Goal: Navigation & Orientation: Find specific page/section

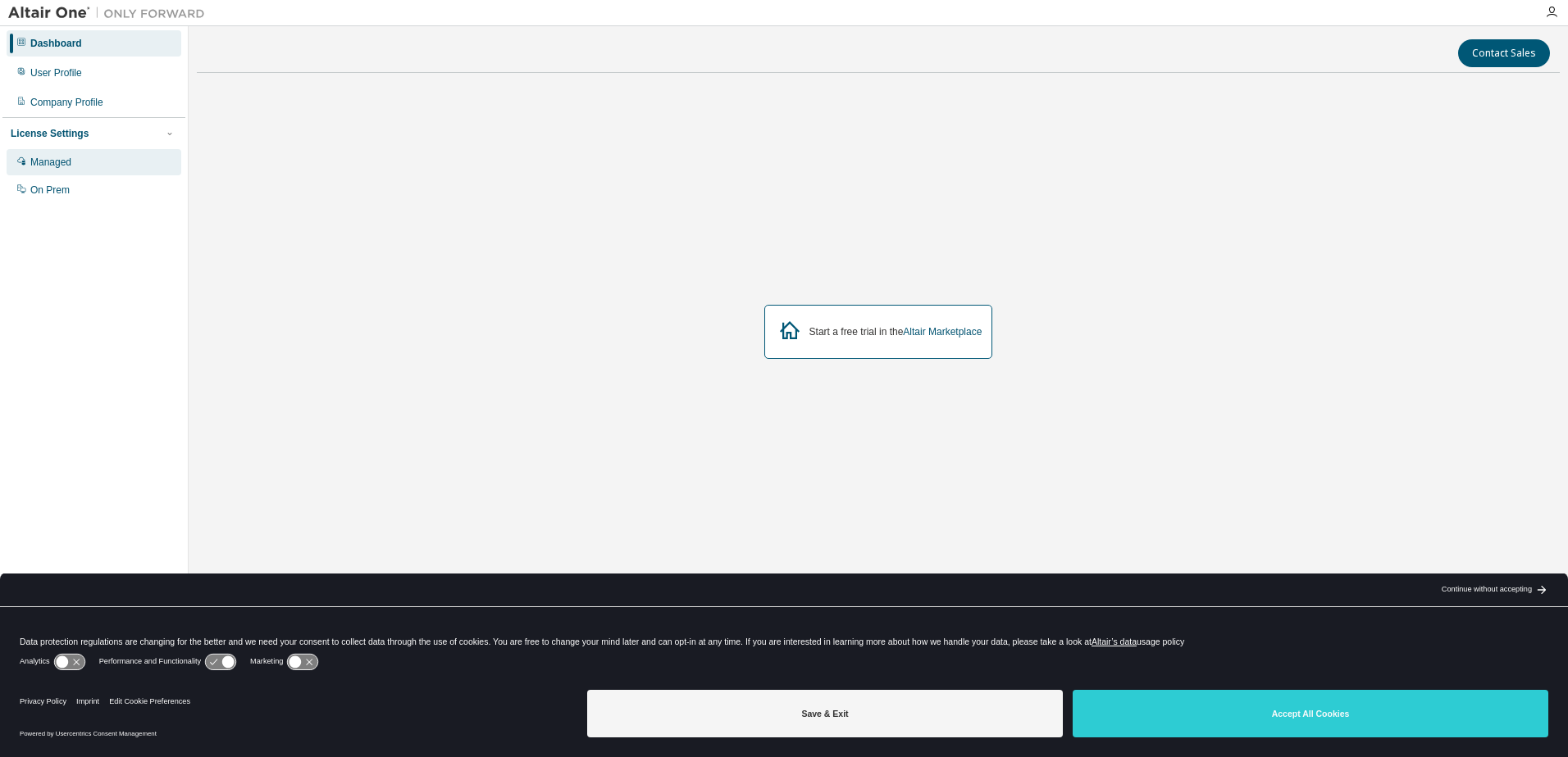
click at [100, 164] on div "Managed" at bounding box center [93, 162] width 174 height 26
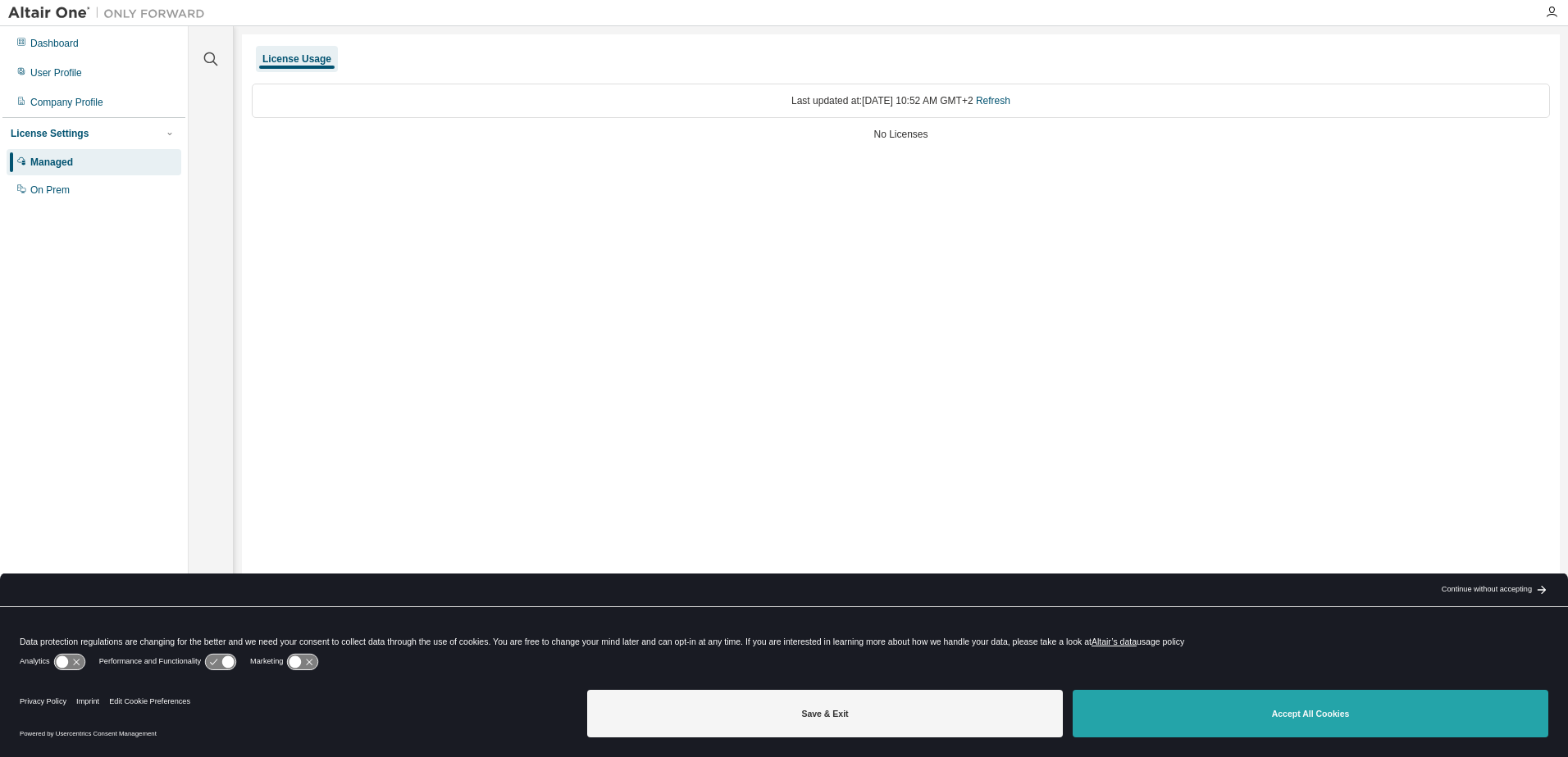
click at [1422, 721] on button "Accept All Cookies" at bounding box center [1310, 713] width 475 height 47
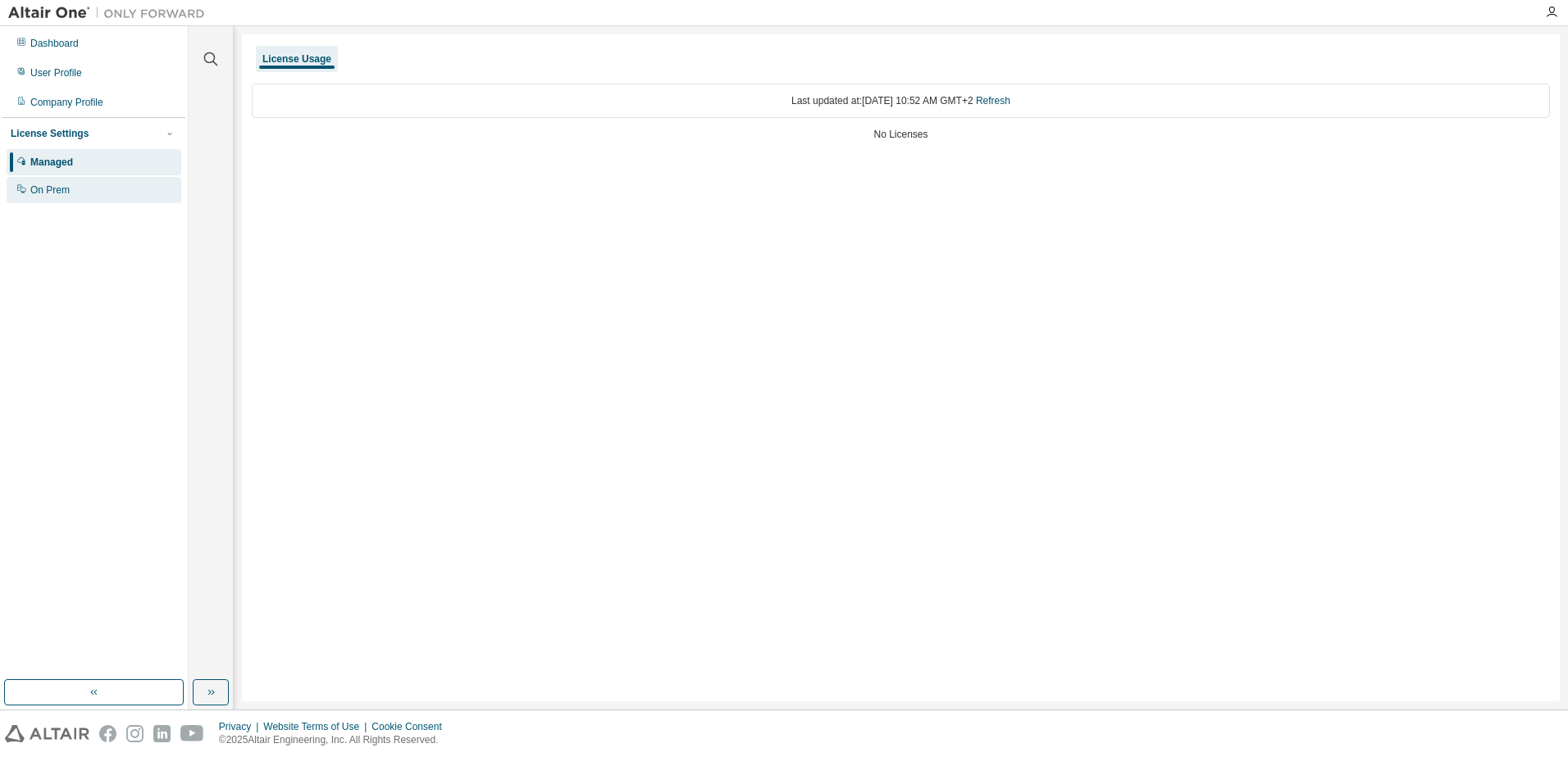
click at [109, 200] on div "On Prem" at bounding box center [93, 189] width 174 height 26
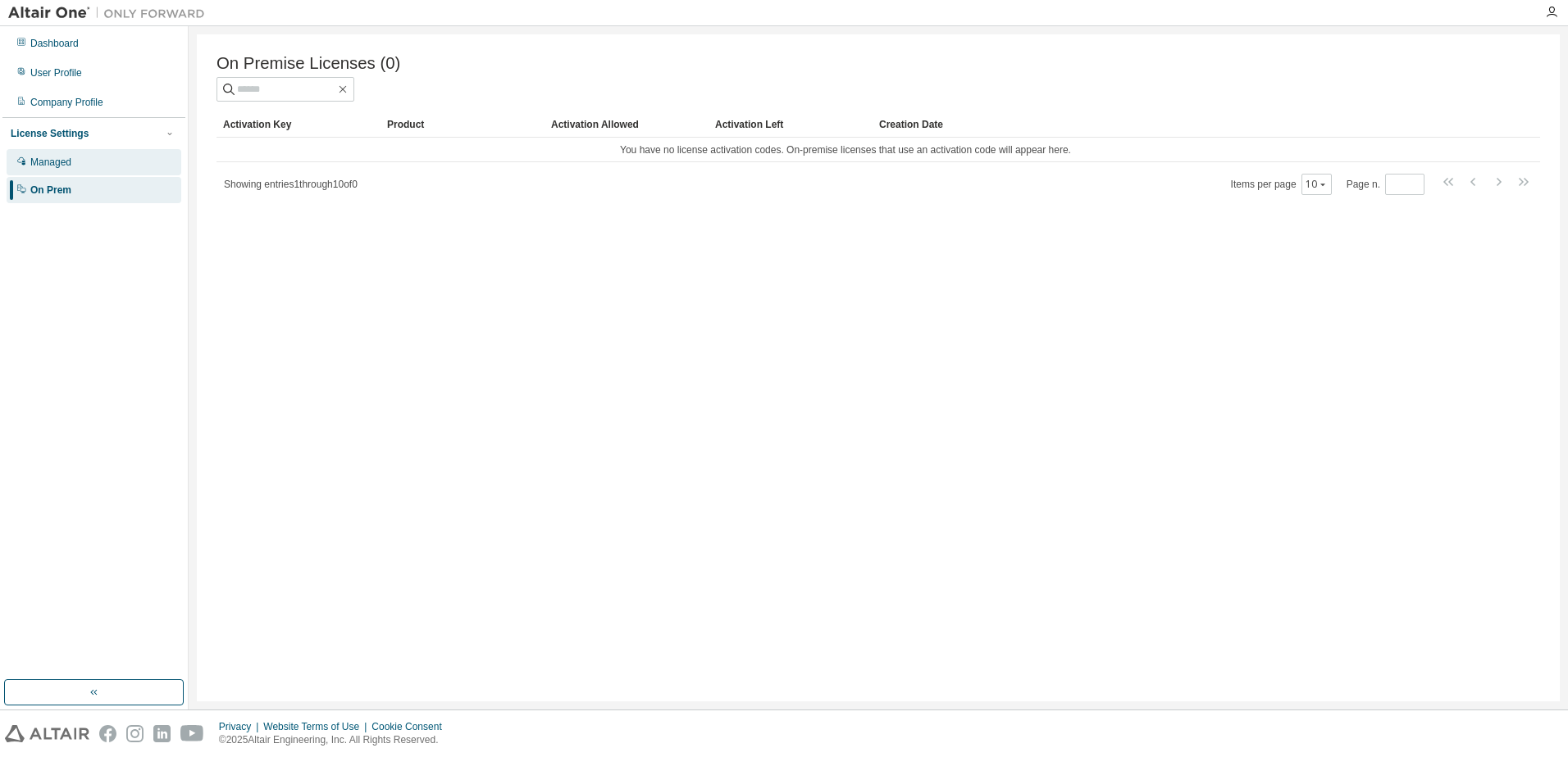
click at [110, 173] on div "Managed" at bounding box center [93, 162] width 174 height 26
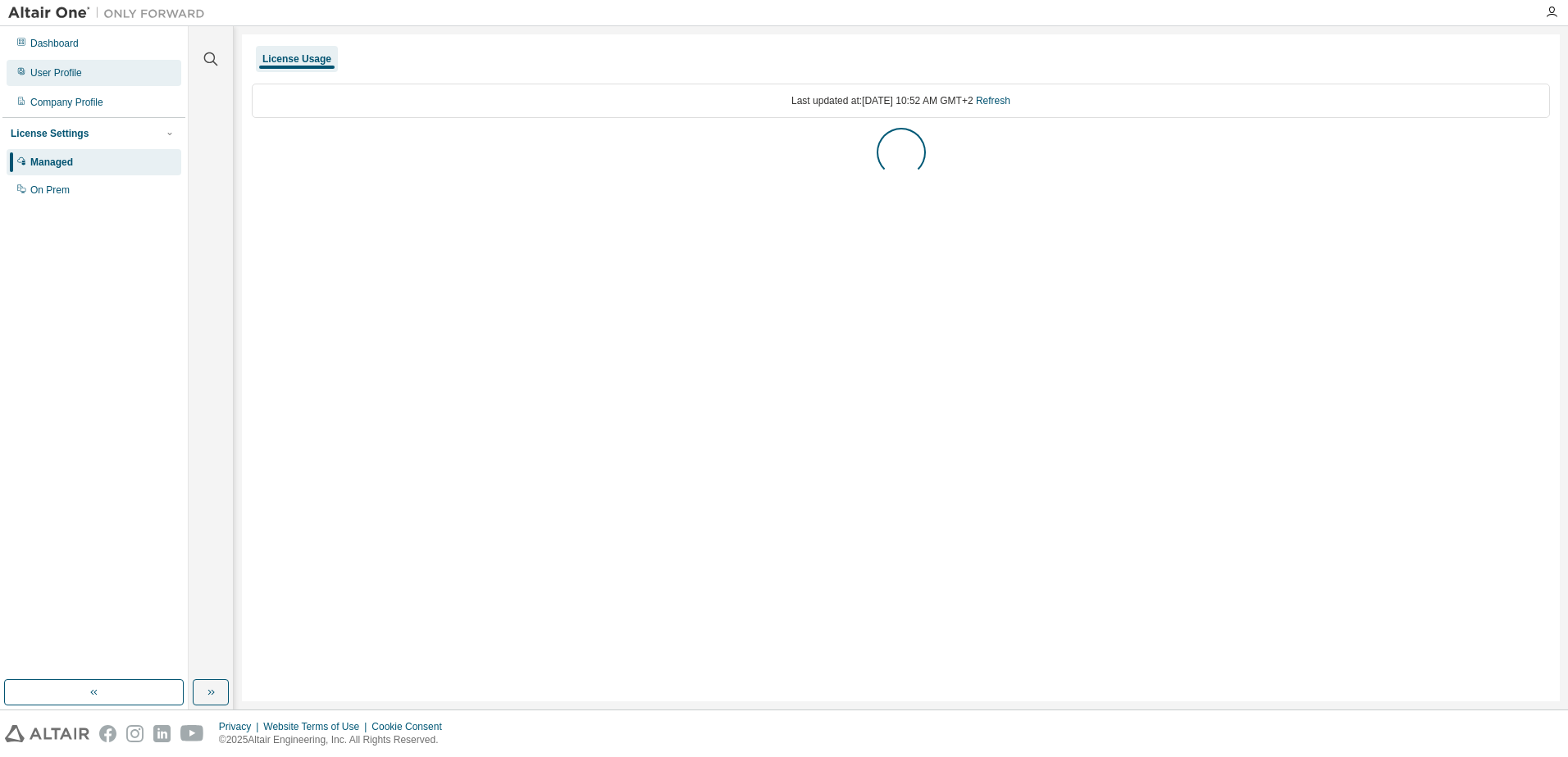
click at [102, 84] on div "User Profile" at bounding box center [93, 72] width 174 height 26
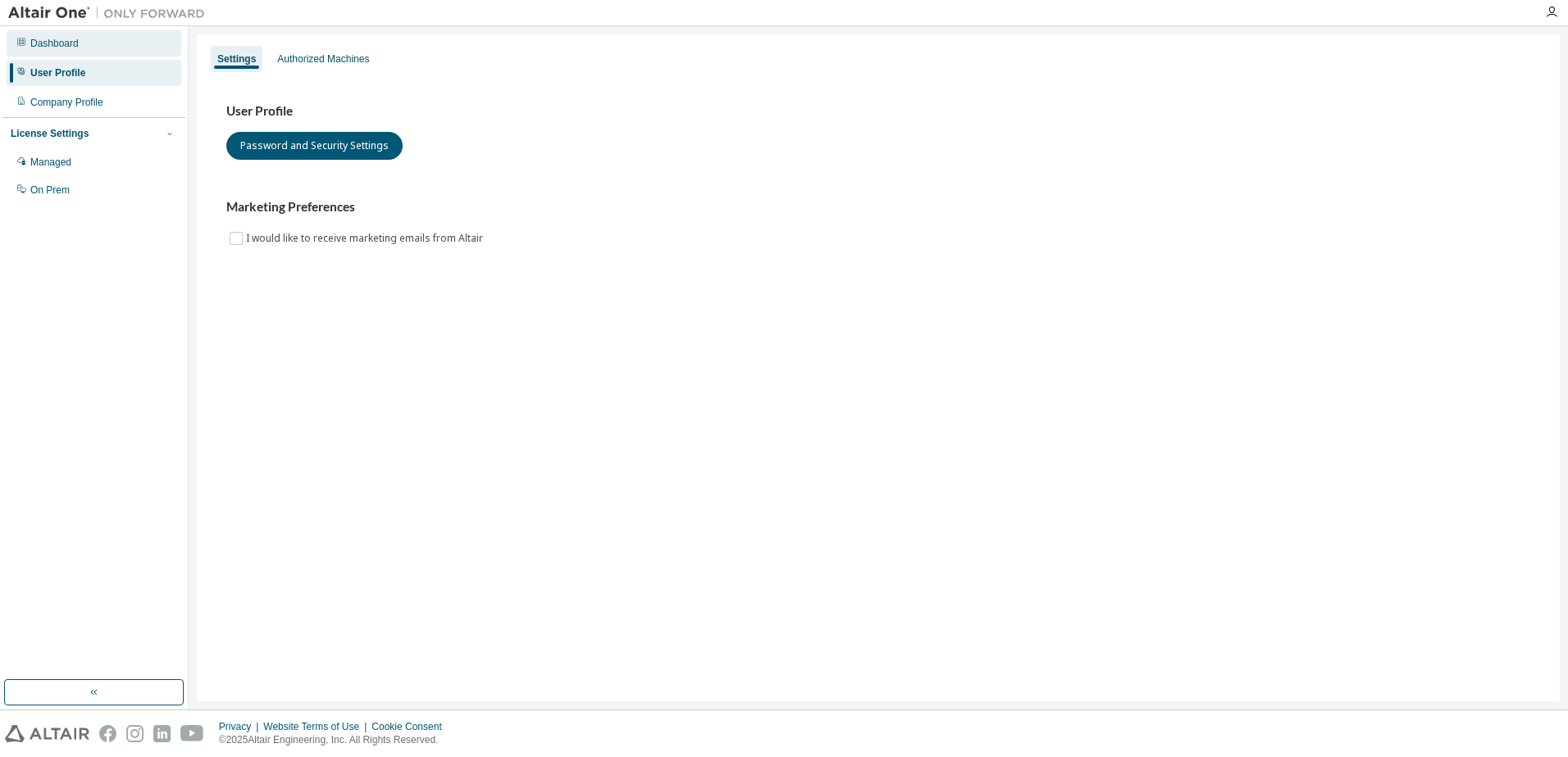
click at [106, 41] on div "Dashboard" at bounding box center [93, 43] width 174 height 26
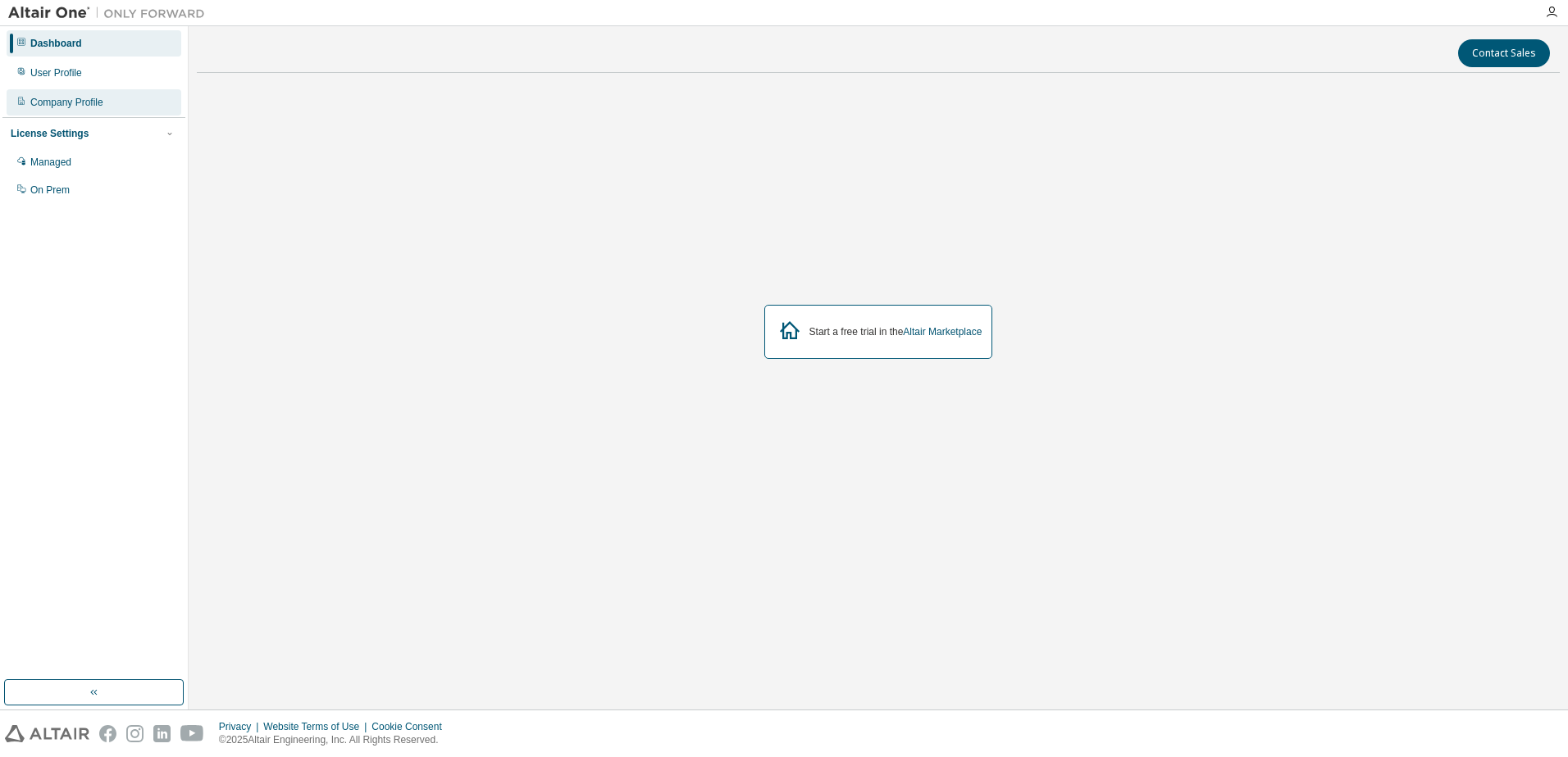
click at [92, 109] on div "Company Profile" at bounding box center [93, 101] width 174 height 26
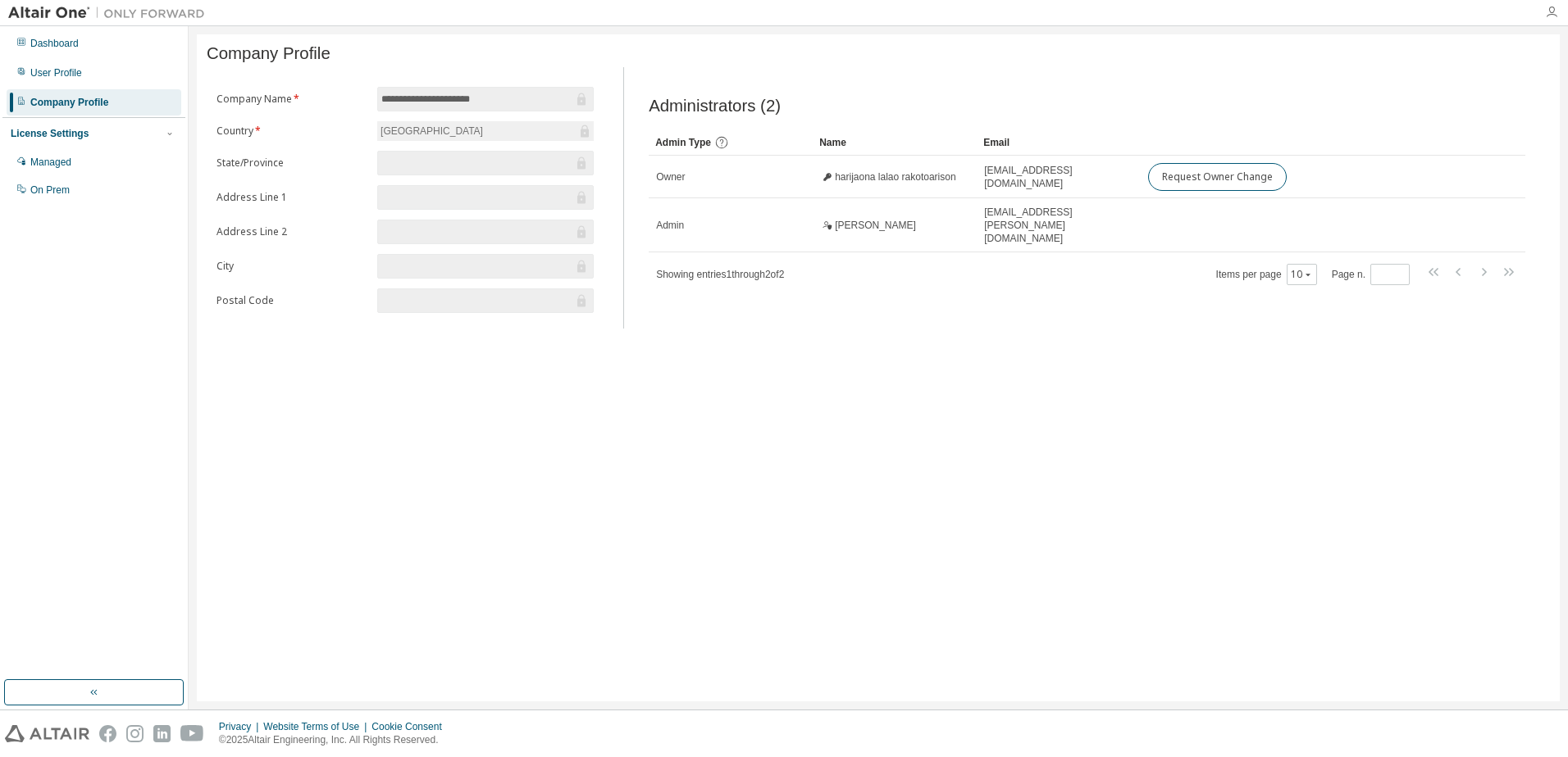
click at [1554, 16] on icon "button" at bounding box center [1551, 12] width 13 height 13
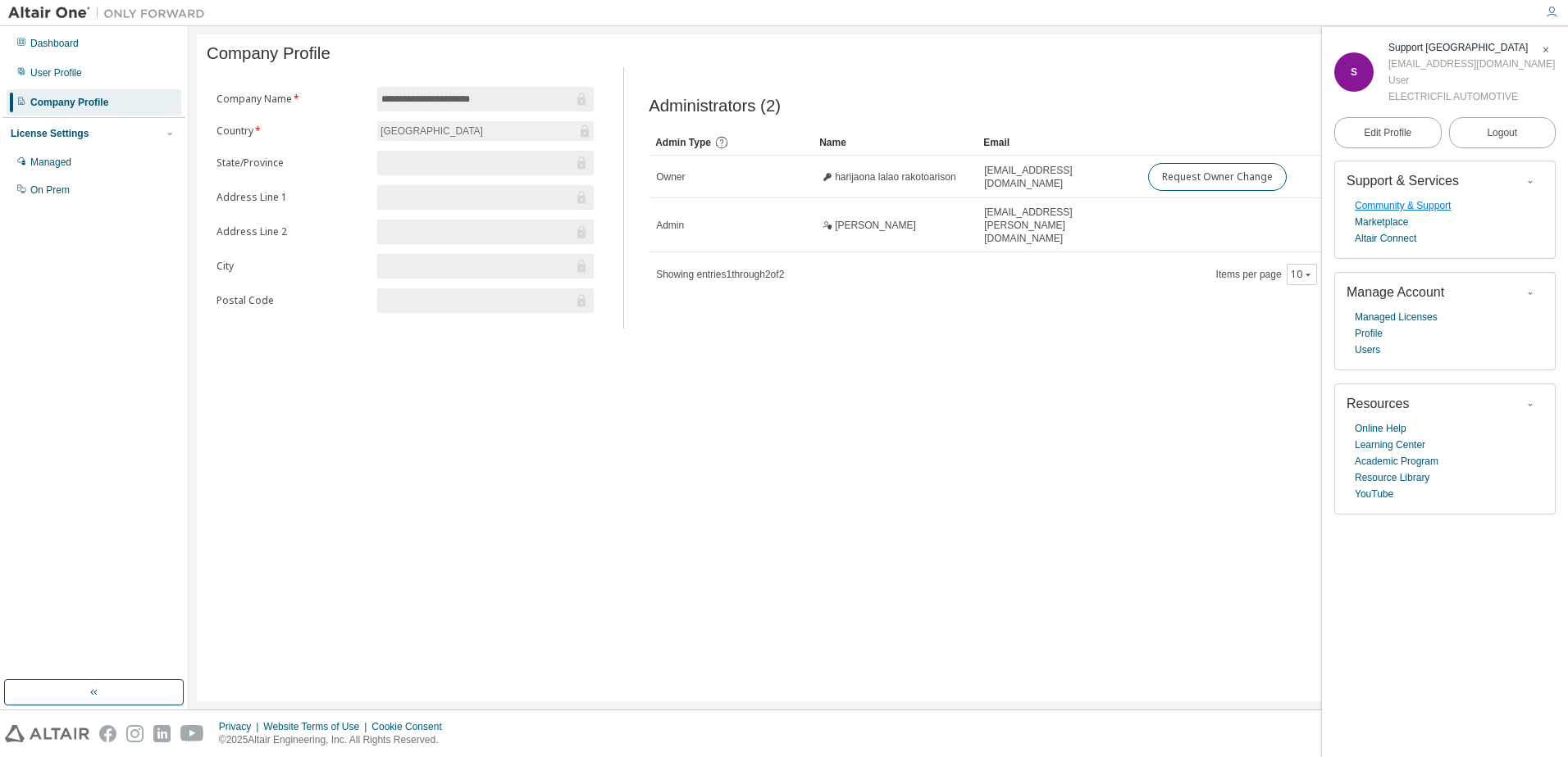
click at [1438, 213] on link "Community & Support" at bounding box center [1402, 205] width 96 height 16
